Goal: Information Seeking & Learning: Learn about a topic

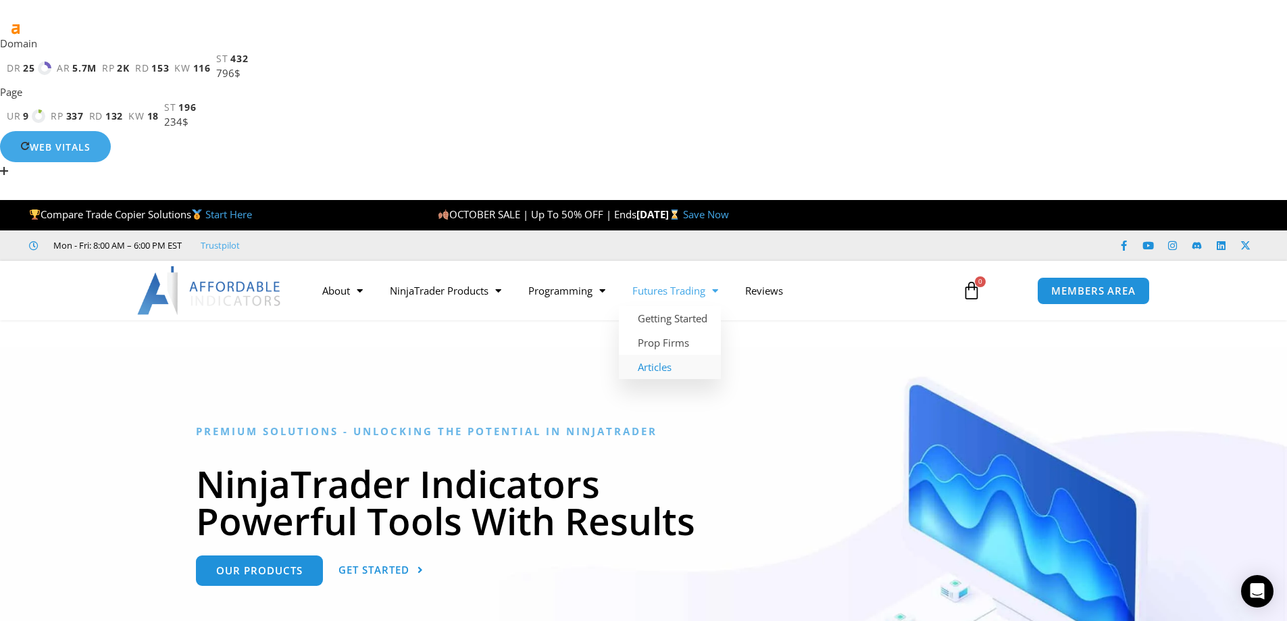
click at [664, 355] on link "Articles" at bounding box center [670, 367] width 102 height 24
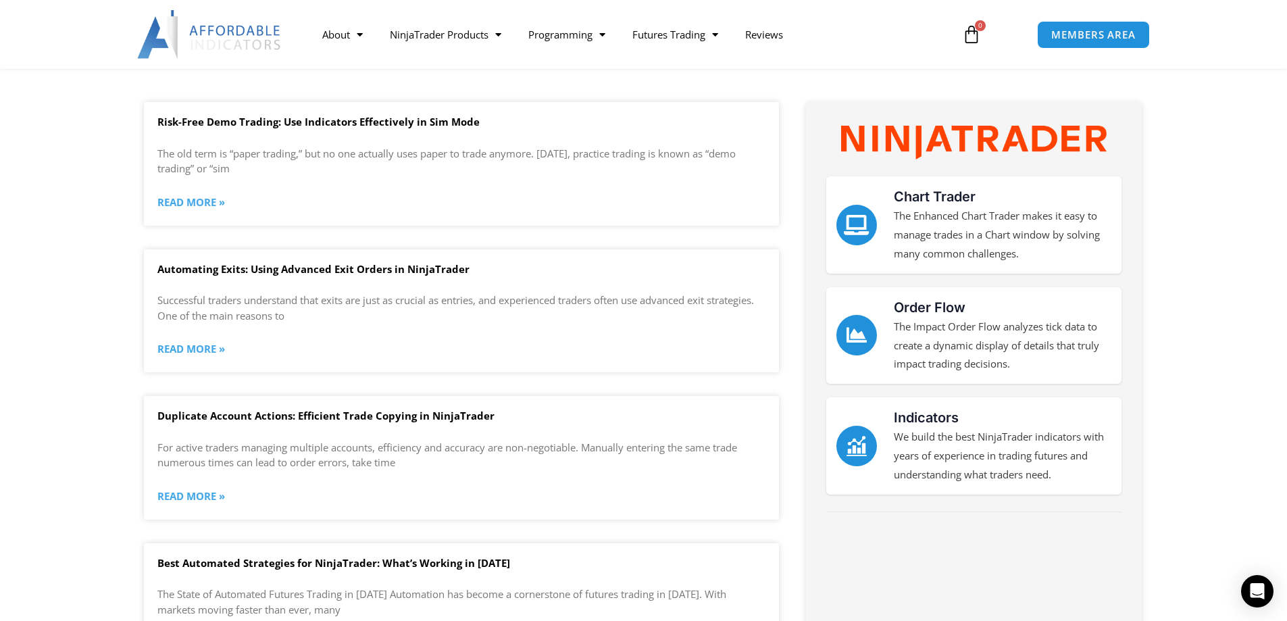
scroll to position [541, 0]
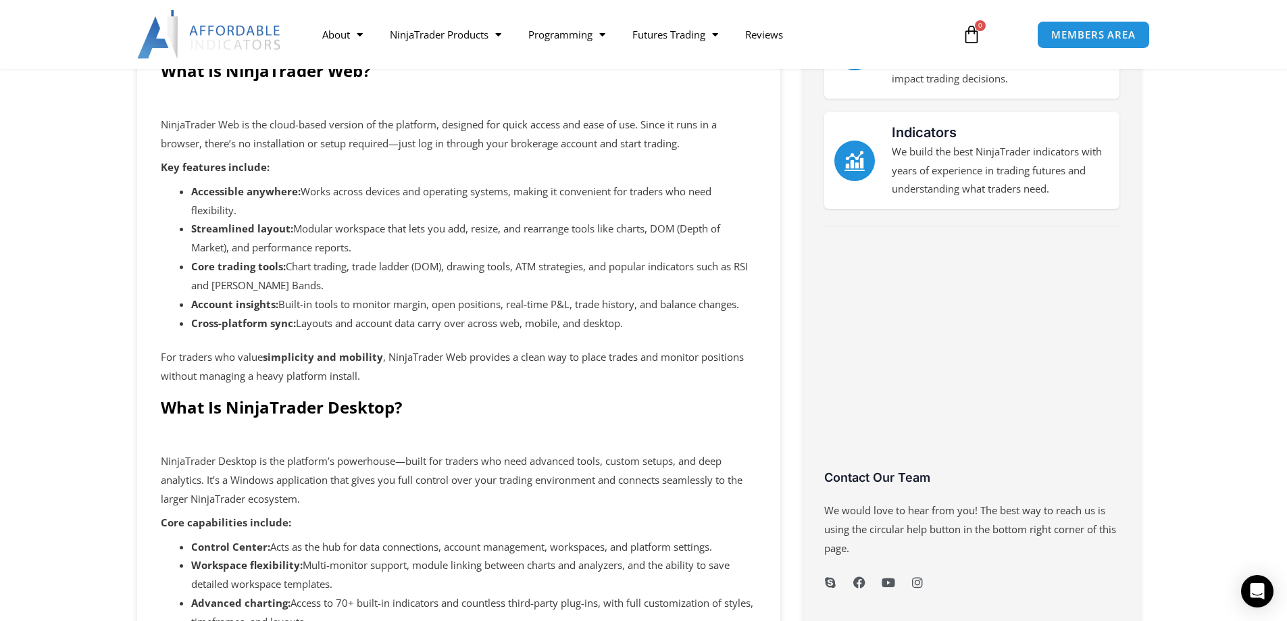
scroll to position [676, 0]
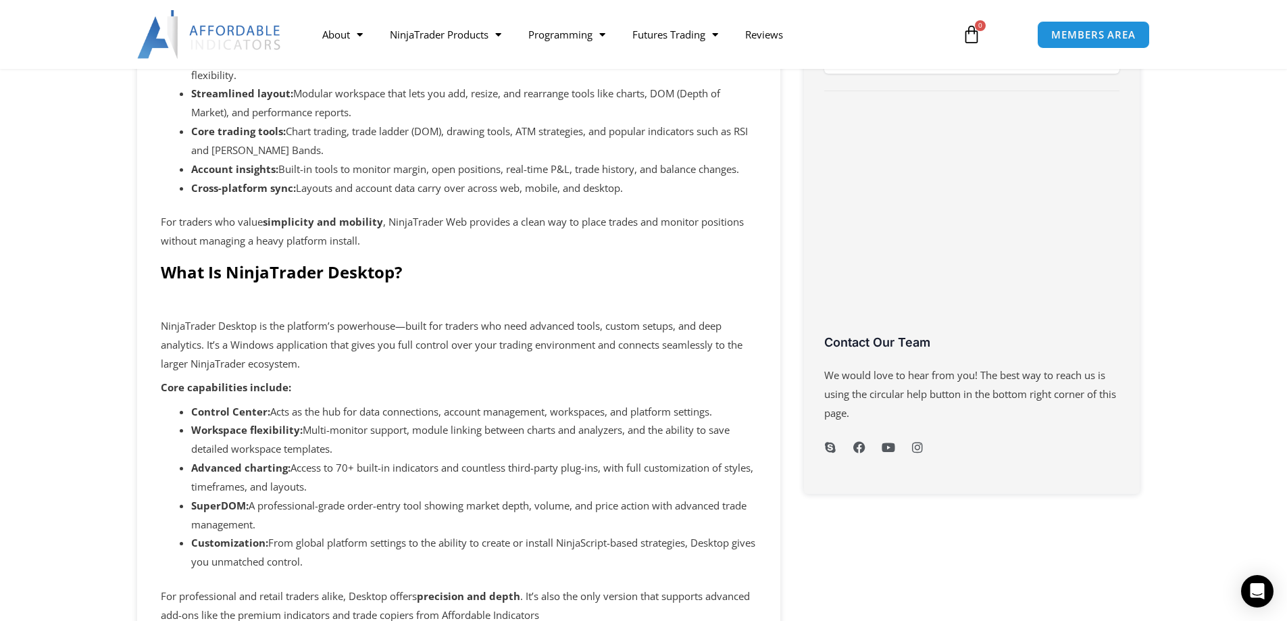
click at [205, 499] on b "SuperDOM:" at bounding box center [219, 506] width 57 height 14
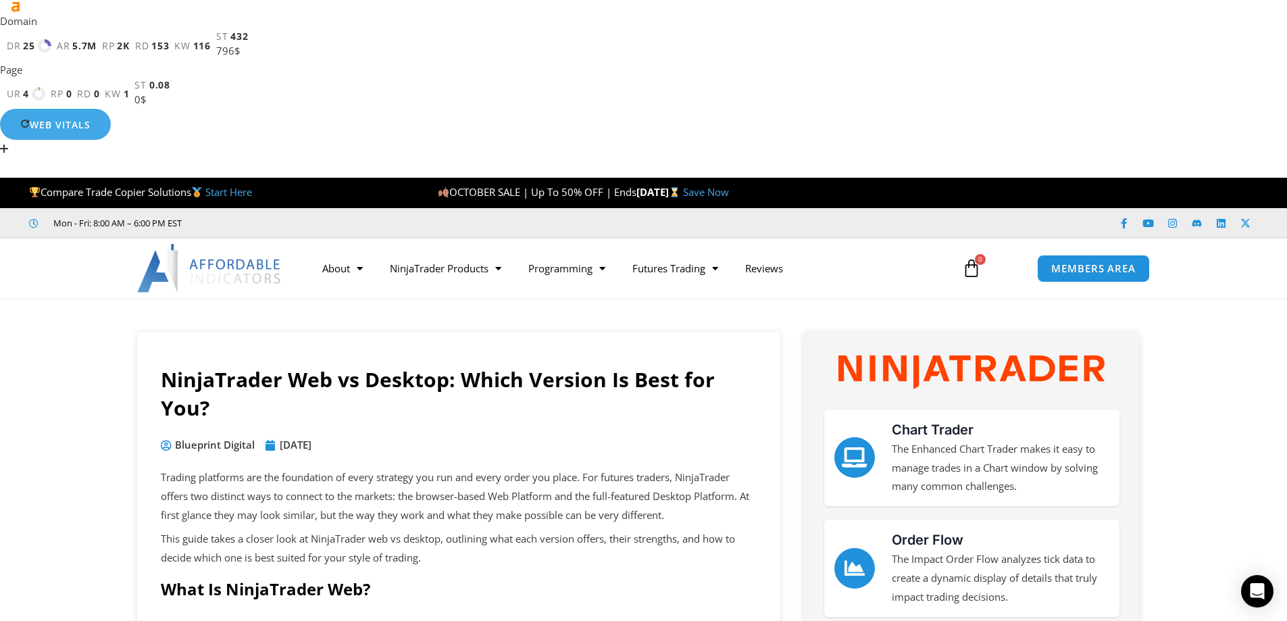
scroll to position [0, 0]
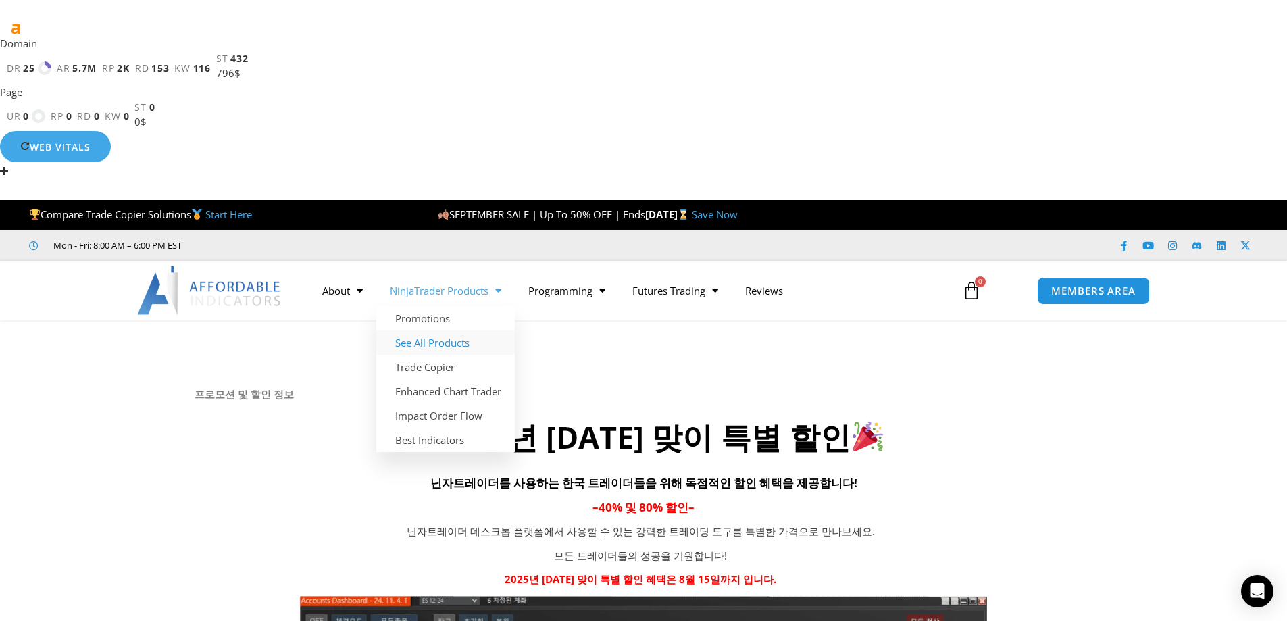
click at [426, 330] on link "See All Products" at bounding box center [445, 342] width 139 height 24
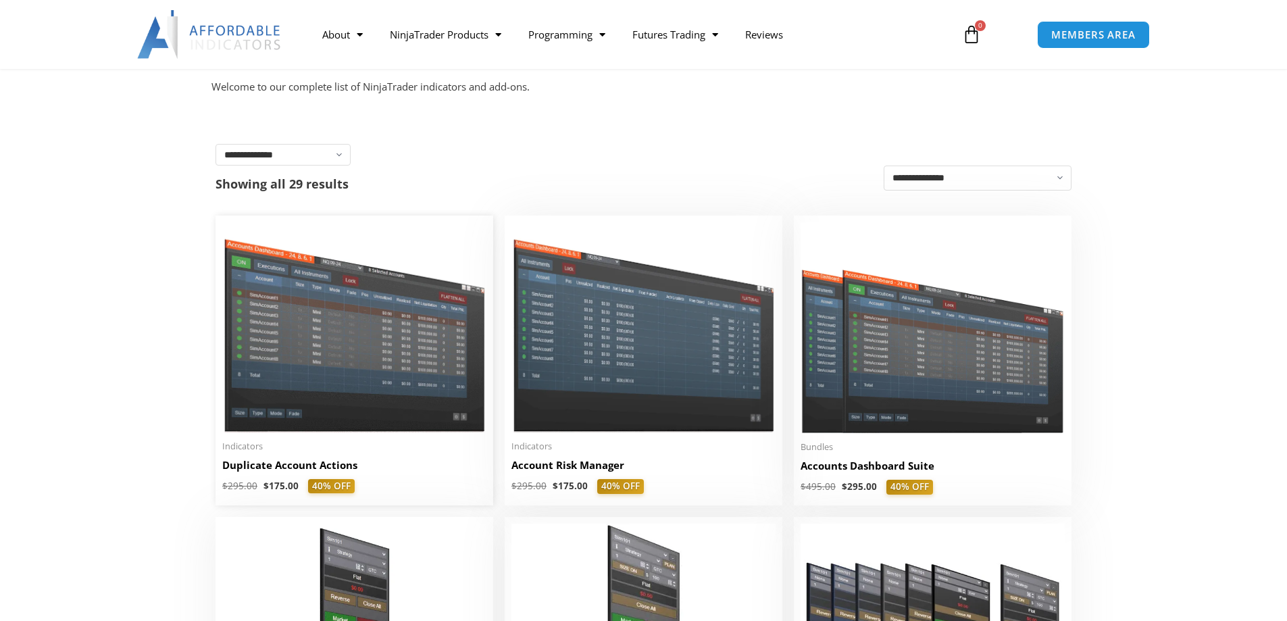
click at [367, 327] on img at bounding box center [354, 327] width 264 height 210
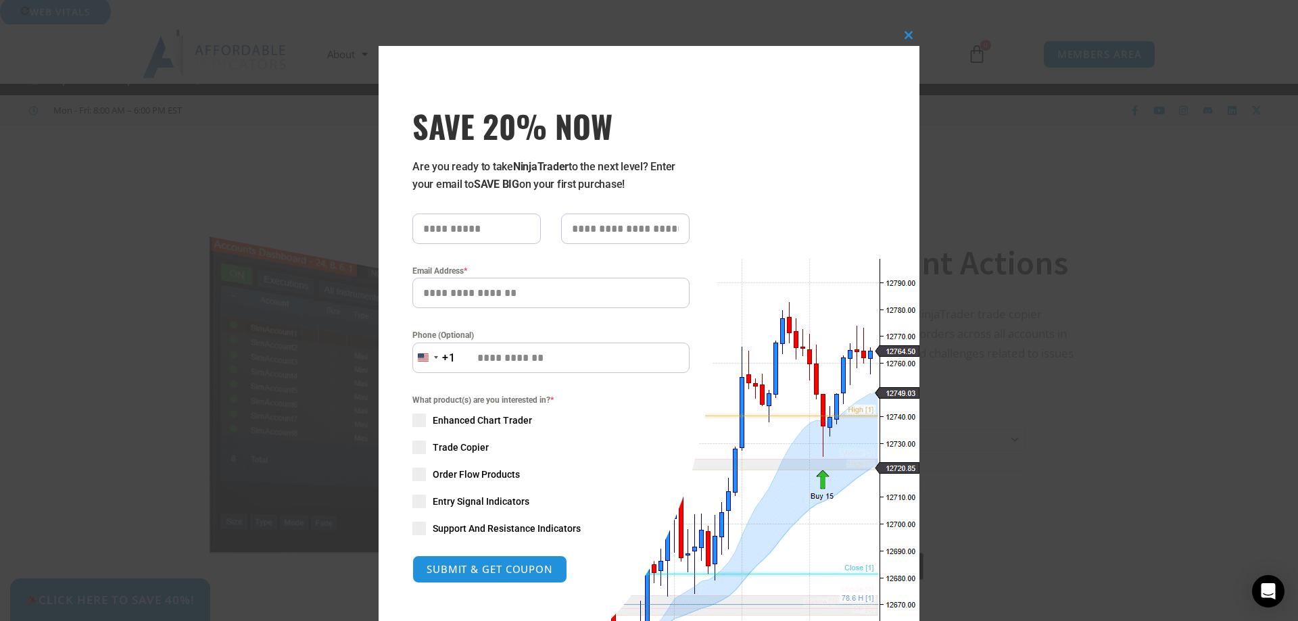
click at [982, 89] on div "Close this module SAVE 20% NOW Are you ready to take NinjaTrader to the next le…" at bounding box center [649, 334] width 1298 height 621
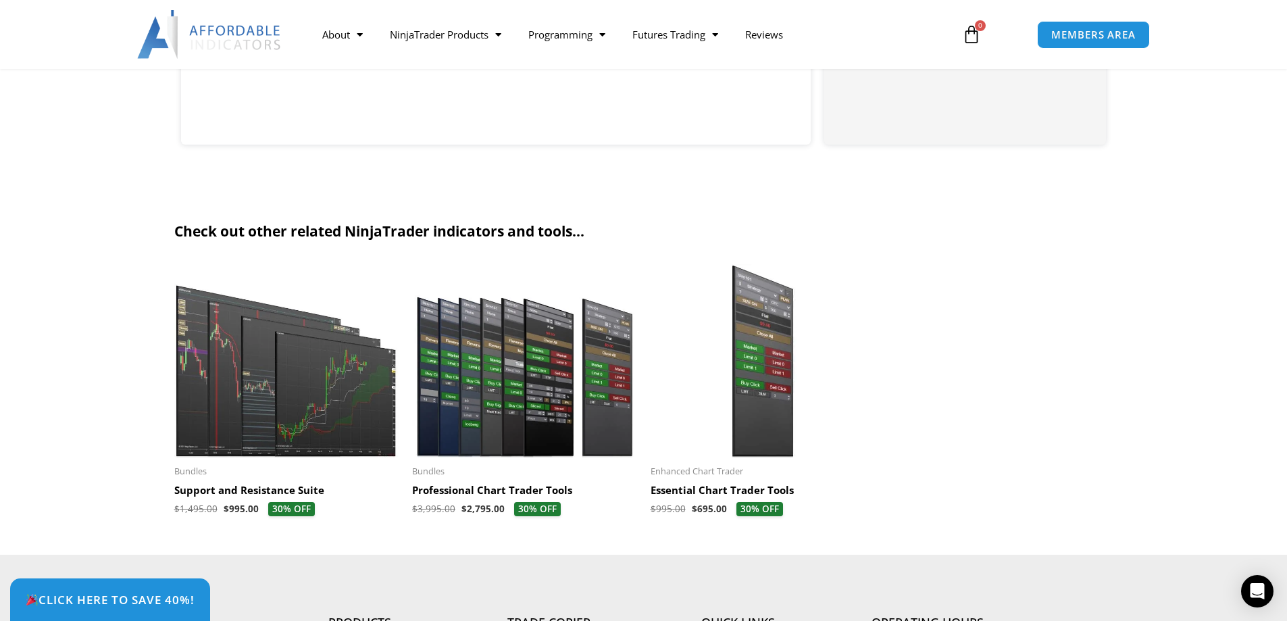
scroll to position [4122, 0]
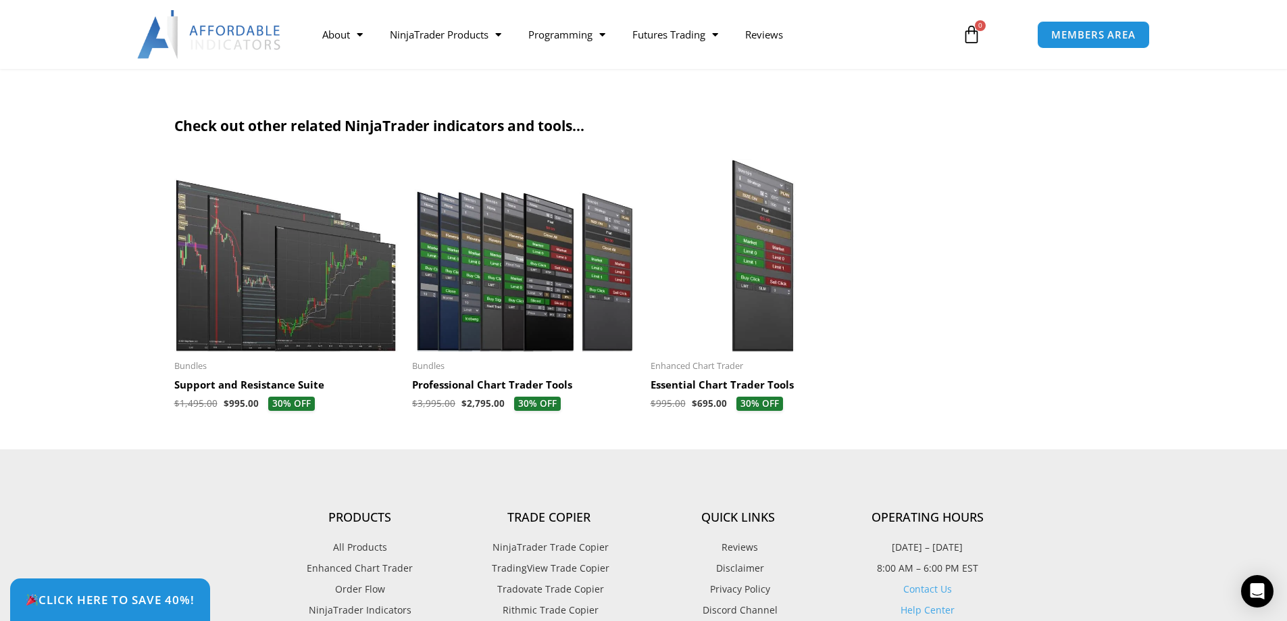
click at [524, 378] on h2 "Professional Chart Trader Tools" at bounding box center [524, 385] width 225 height 14
